Goal: Communication & Community: Answer question/provide support

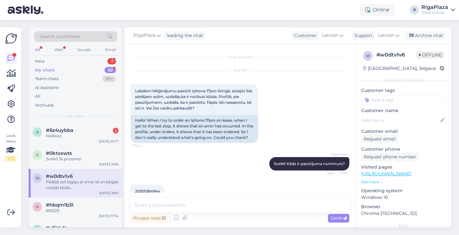
scroll to position [249, 0]
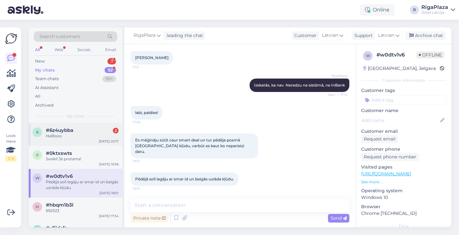
click at [101, 131] on div "#6z4uybba 2" at bounding box center [82, 130] width 73 height 6
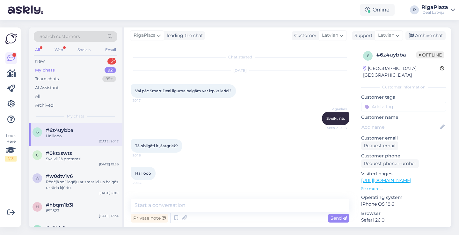
scroll to position [0, 0]
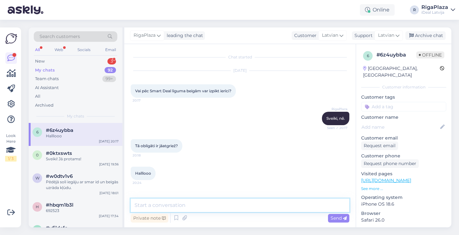
click at [210, 207] on textarea at bounding box center [240, 204] width 219 height 13
type textarea "Jā, obligāti"
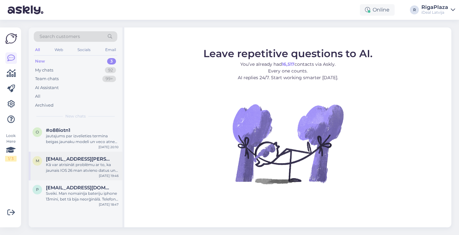
click at [104, 152] on div "m madara.zavadska@gmail.com Kā var atrisināt problēmu ar to, ka jaunais IOS 26 …" at bounding box center [76, 166] width 94 height 29
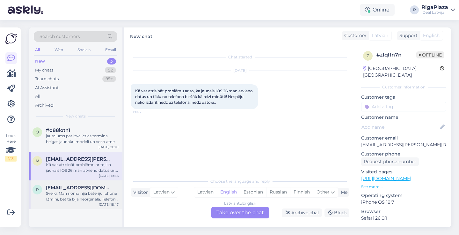
click at [103, 187] on div "pitkevics96@inbox.lv" at bounding box center [82, 188] width 73 height 6
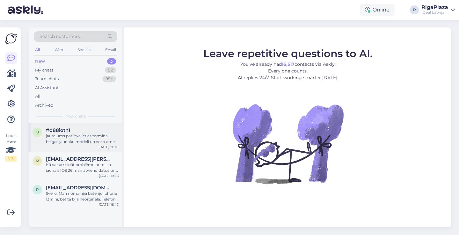
click at [91, 139] on div "jautajums par izvelieties termina beigas jaunaku modeli un veco atnes atpakal, …" at bounding box center [82, 138] width 73 height 11
click at [99, 137] on div "jautajums par izvelieties termina beigas jaunaku modeli un veco atnes atpakal, …" at bounding box center [82, 138] width 73 height 11
click at [110, 68] on div "92" at bounding box center [110, 70] width 11 height 6
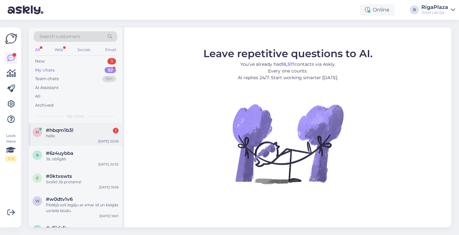
click at [118, 128] on div "1" at bounding box center [116, 131] width 6 height 6
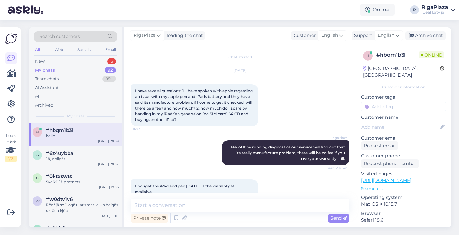
scroll to position [211, 0]
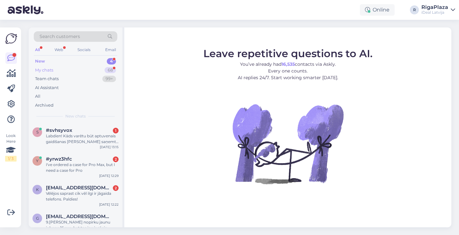
click at [63, 69] on div "My chats 68" at bounding box center [76, 70] width 84 height 9
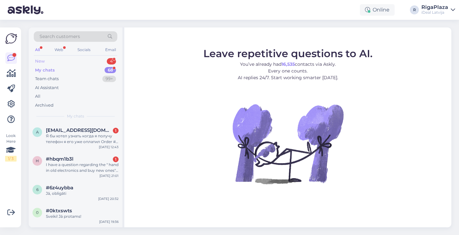
click at [54, 59] on div "New 4" at bounding box center [76, 61] width 84 height 9
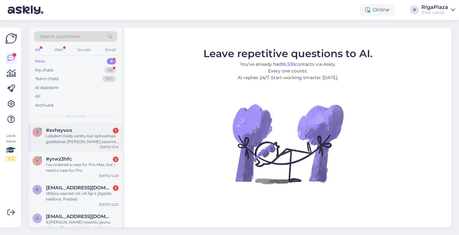
click at [57, 133] on div "Labdien! Kāds varētu būt aptuvenais gaidīšanas [PERSON_NAME] saņemtu jauno iPho…" at bounding box center [82, 138] width 73 height 11
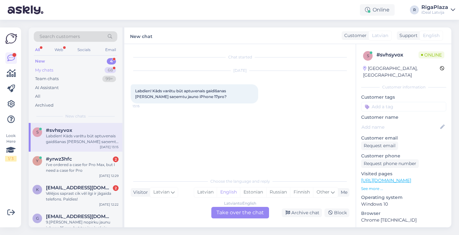
click at [81, 73] on div "My chats 68" at bounding box center [76, 70] width 84 height 9
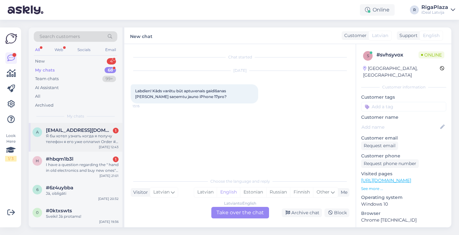
click at [66, 150] on div "a [EMAIL_ADDRESS][DOMAIN_NAME] 1 Я бы хотел узнать когда я получу телефон я его…" at bounding box center [76, 137] width 94 height 29
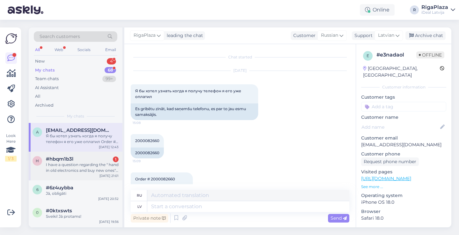
scroll to position [580, 0]
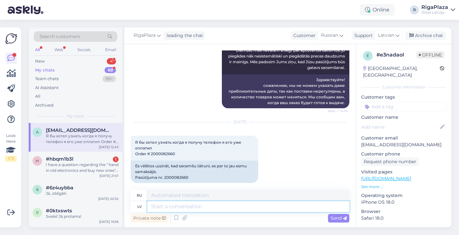
click at [195, 206] on textarea at bounding box center [248, 206] width 202 height 11
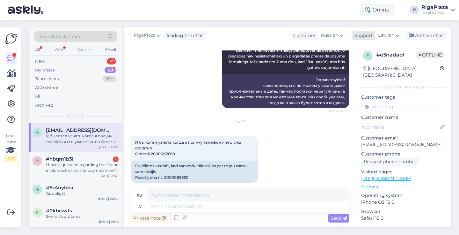
click at [397, 36] on icon at bounding box center [398, 35] width 4 height 7
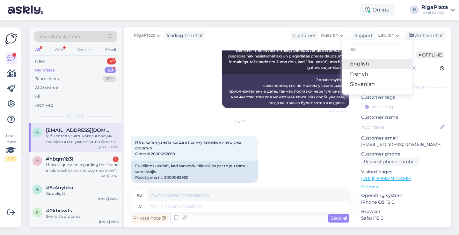
type input "en"
click at [369, 64] on link "English" at bounding box center [378, 64] width 70 height 10
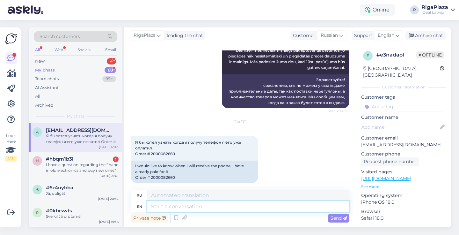
click at [163, 207] on textarea at bounding box center [248, 206] width 202 height 11
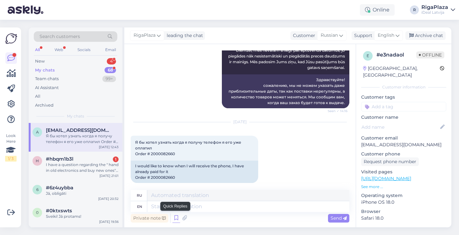
click at [175, 217] on icon at bounding box center [177, 218] width 8 height 10
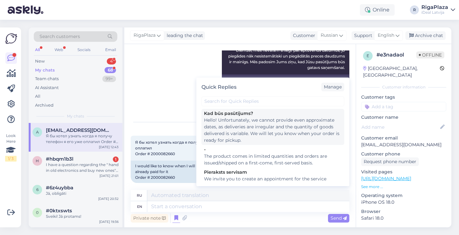
click at [236, 133] on div "Hello! Unfortunately, we cannot provide even approximate dates, as deliveries a…" at bounding box center [273, 130] width 138 height 27
type textarea "Здравствуйте! сожалению, мы не можем указать даже приблизительные даты, так как…"
type textarea "Hello! Unfortunately, we cannot provide even approximate dates, as deliveries a…"
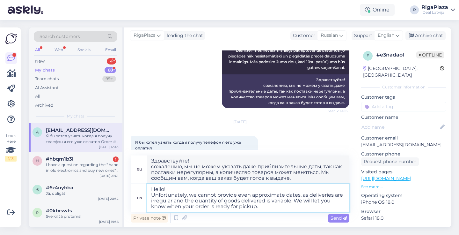
drag, startPoint x: 260, startPoint y: 208, endPoint x: 151, endPoint y: 187, distance: 110.4
click at [151, 187] on textarea "Hello! Unfortunately, we cannot provide even approximate dates, as deliveries a…" at bounding box center [248, 198] width 202 height 28
